Goal: Find specific page/section: Find specific page/section

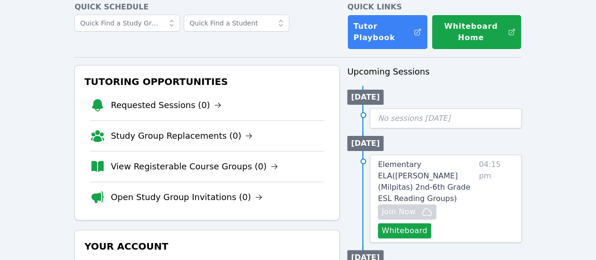
click at [193, 190] on link "Open Study Group Invitations (0)" at bounding box center [187, 196] width 152 height 13
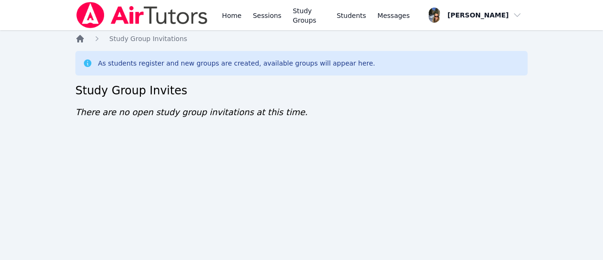
click at [79, 40] on icon "Breadcrumb" at bounding box center [80, 39] width 8 height 8
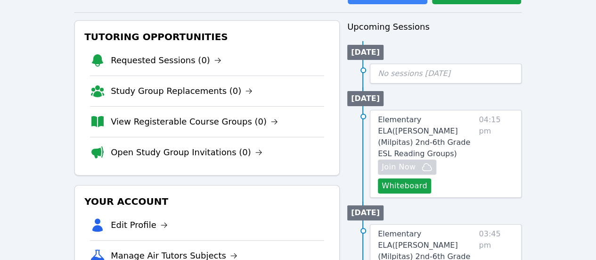
scroll to position [189, 0]
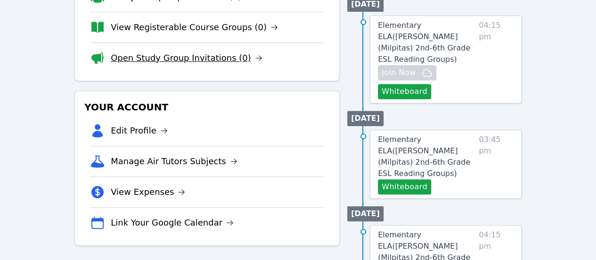
click at [190, 59] on link "Open Study Group Invitations (0)" at bounding box center [187, 57] width 152 height 13
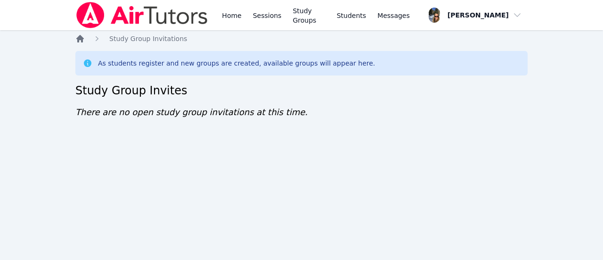
click at [81, 40] on icon "Breadcrumb" at bounding box center [80, 39] width 8 height 8
